Goal: Check status: Check status

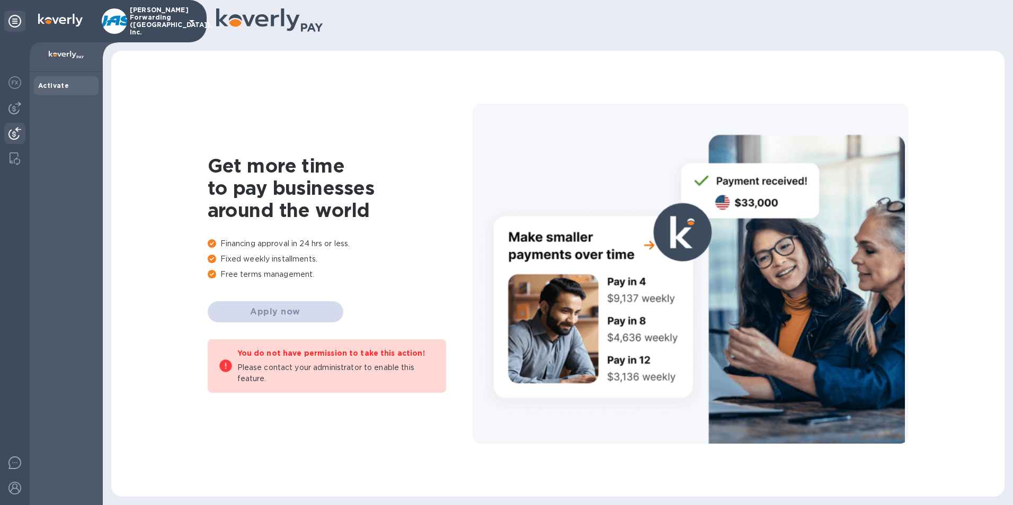
click at [17, 130] on img at bounding box center [14, 133] width 13 height 13
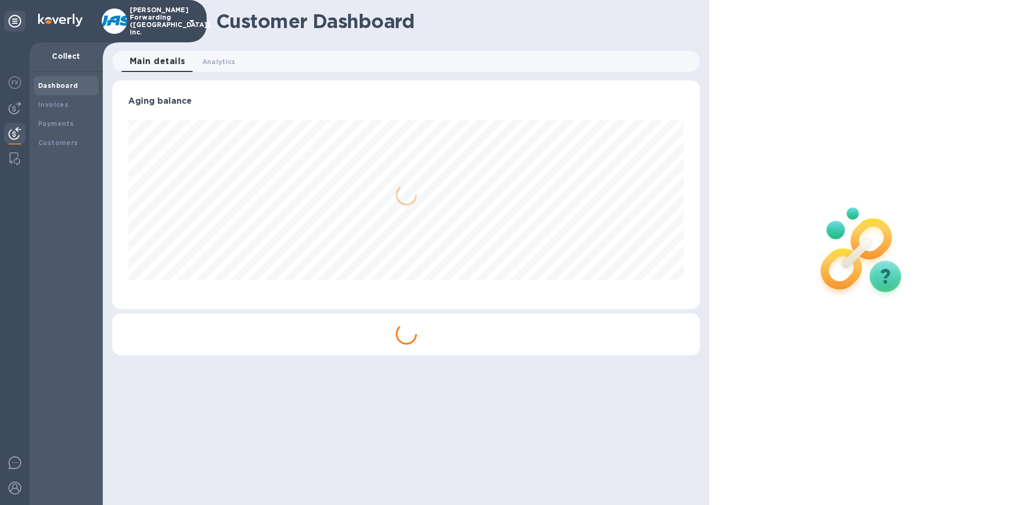
scroll to position [229, 588]
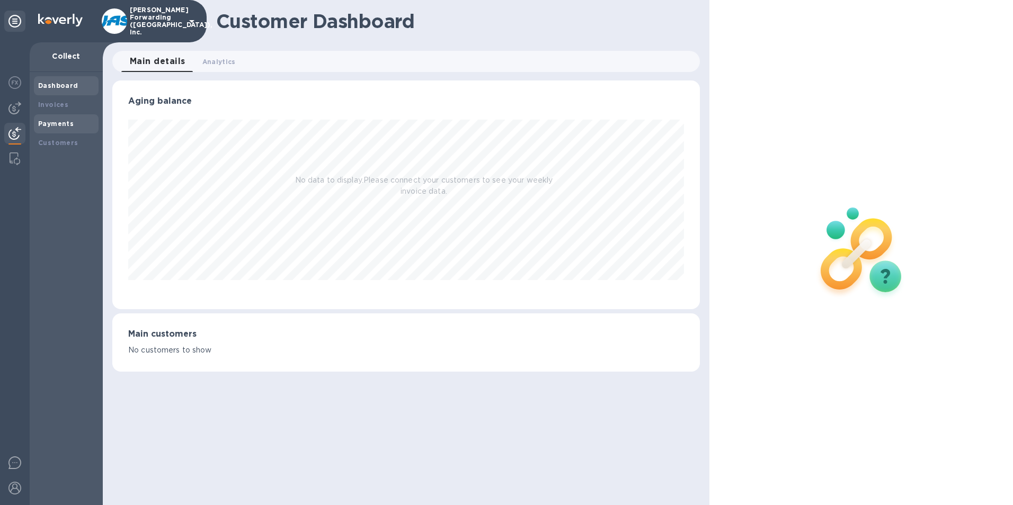
click at [66, 124] on b "Payments" at bounding box center [56, 124] width 36 height 8
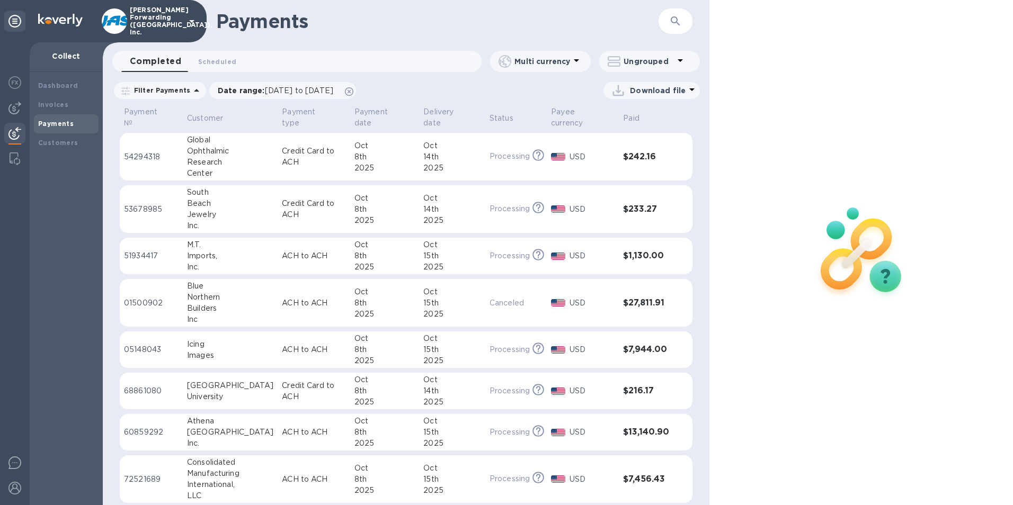
click at [55, 121] on b "Payments" at bounding box center [56, 124] width 36 height 8
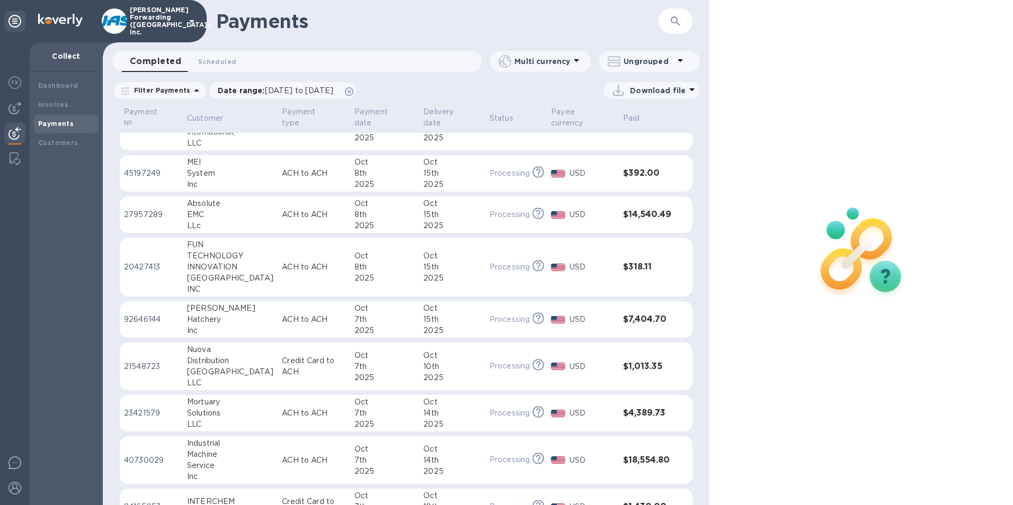
scroll to position [371, 0]
